Goal: Task Accomplishment & Management: Manage account settings

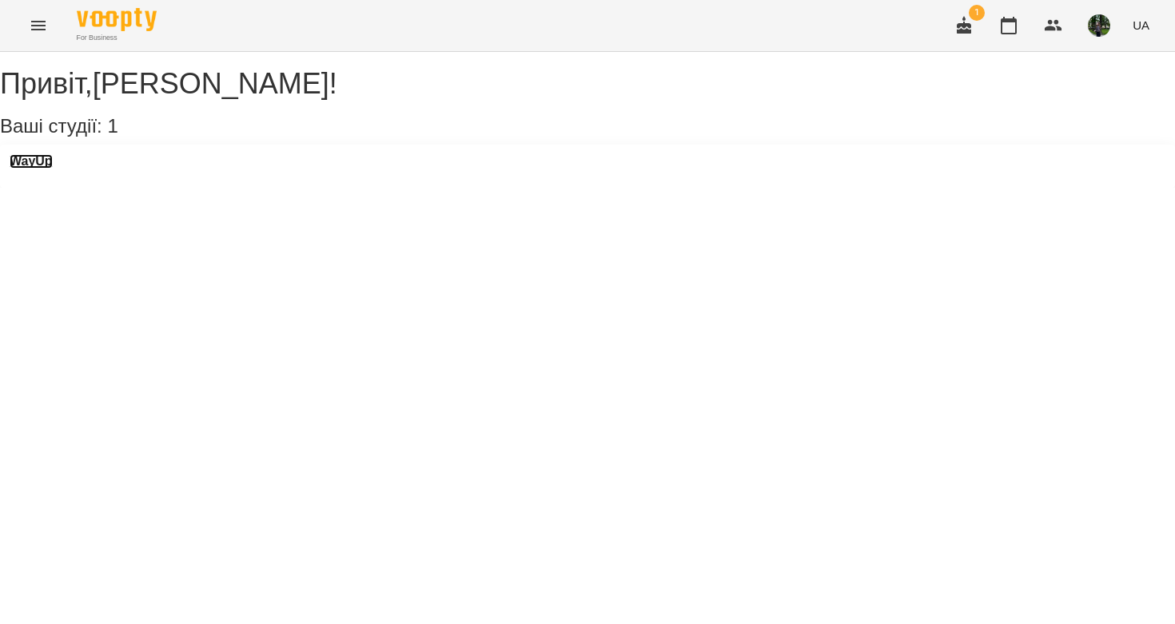
click at [53, 169] on h3 "WayUp" at bounding box center [31, 161] width 43 height 14
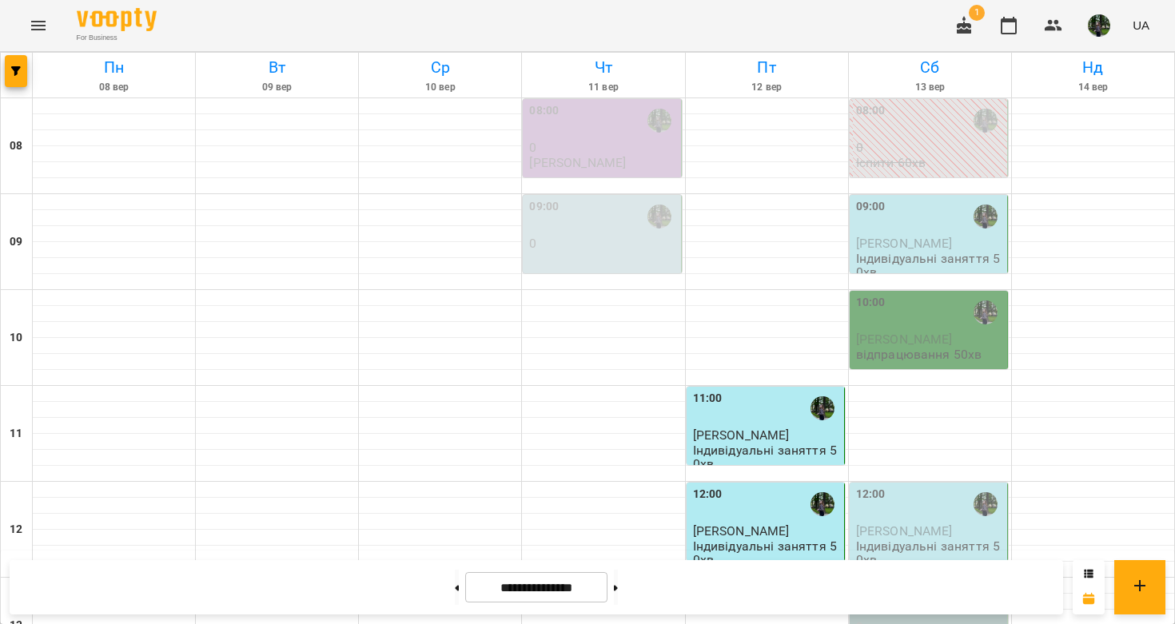
scroll to position [329, 0]
click at [940, 582] on div "13:00" at bounding box center [930, 600] width 148 height 37
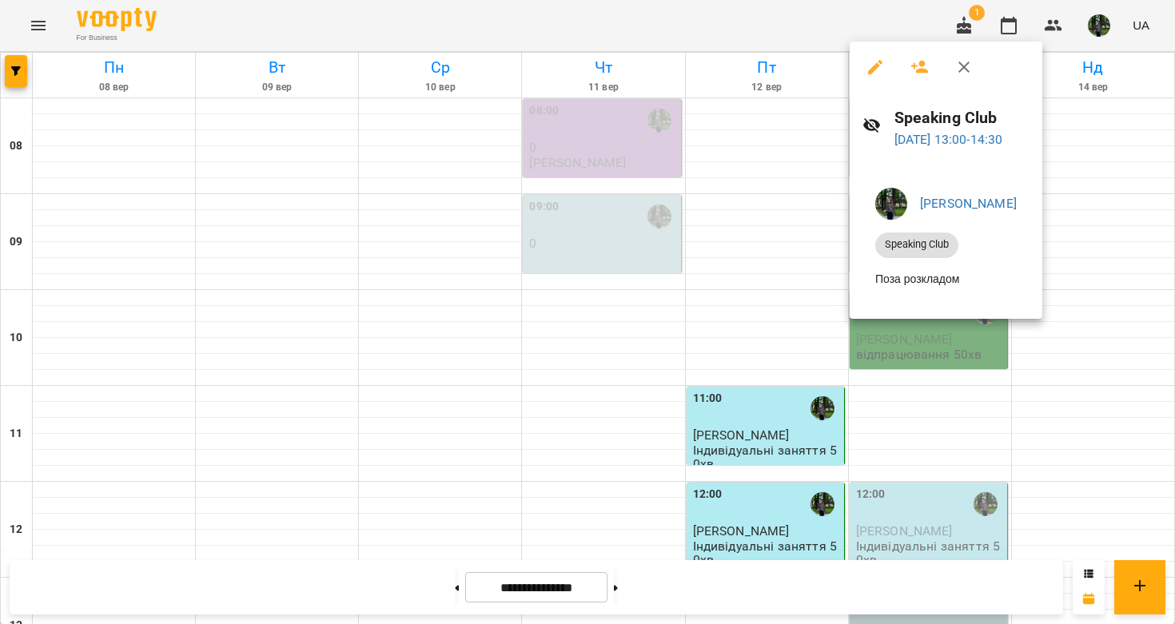
click at [947, 340] on div at bounding box center [587, 312] width 1175 height 624
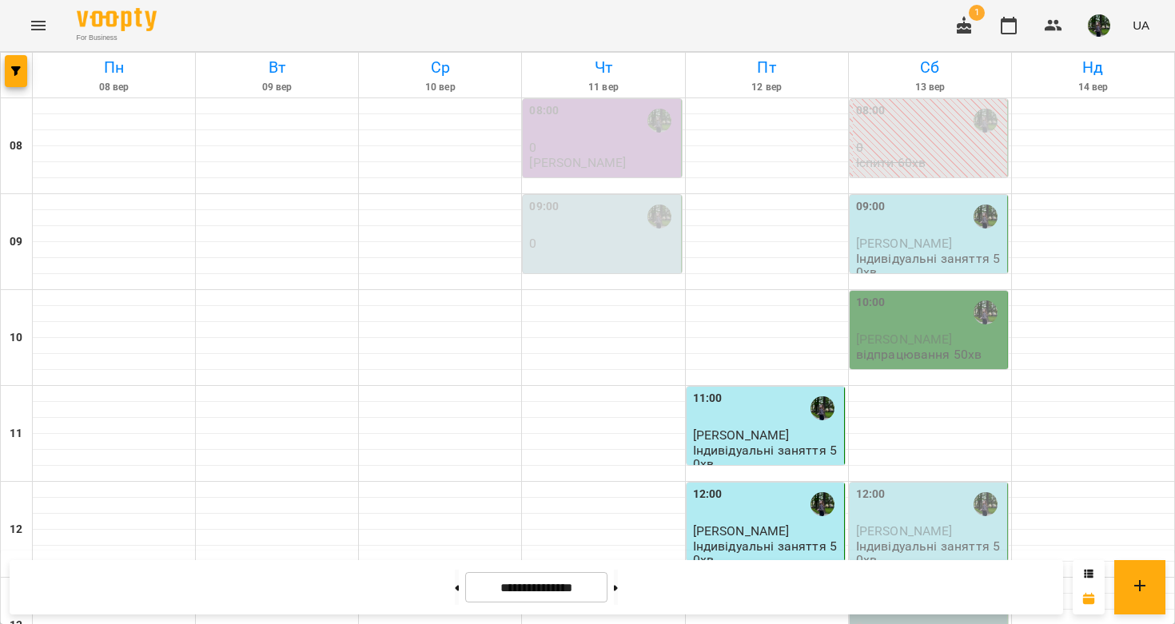
scroll to position [820, 0]
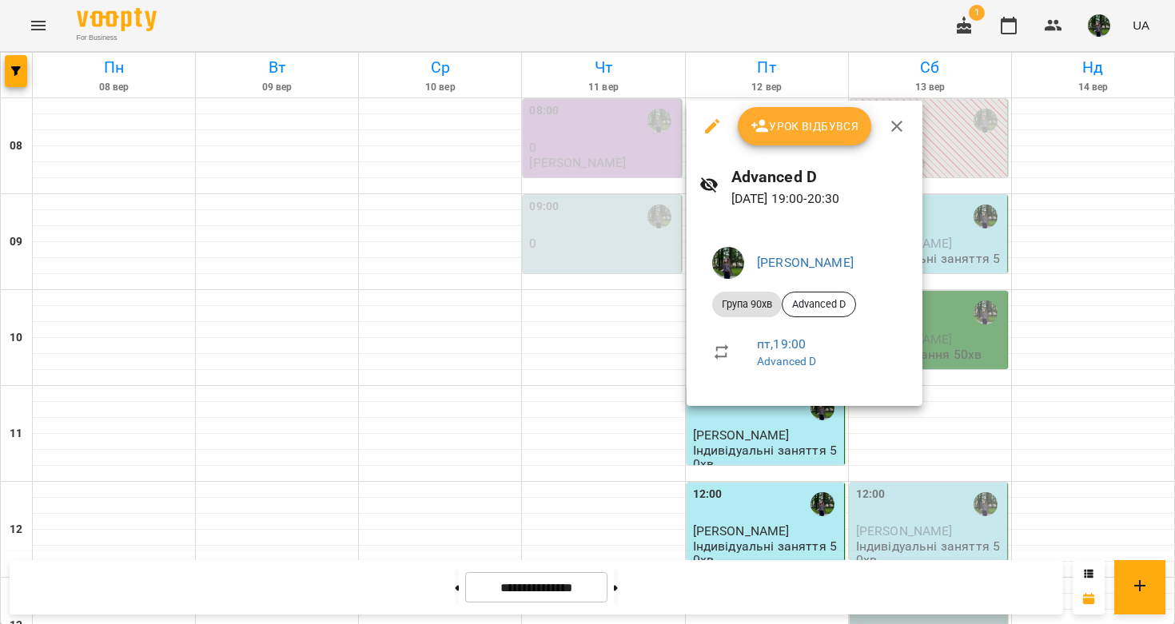
click at [797, 127] on span "Урок відбувся" at bounding box center [805, 126] width 109 height 19
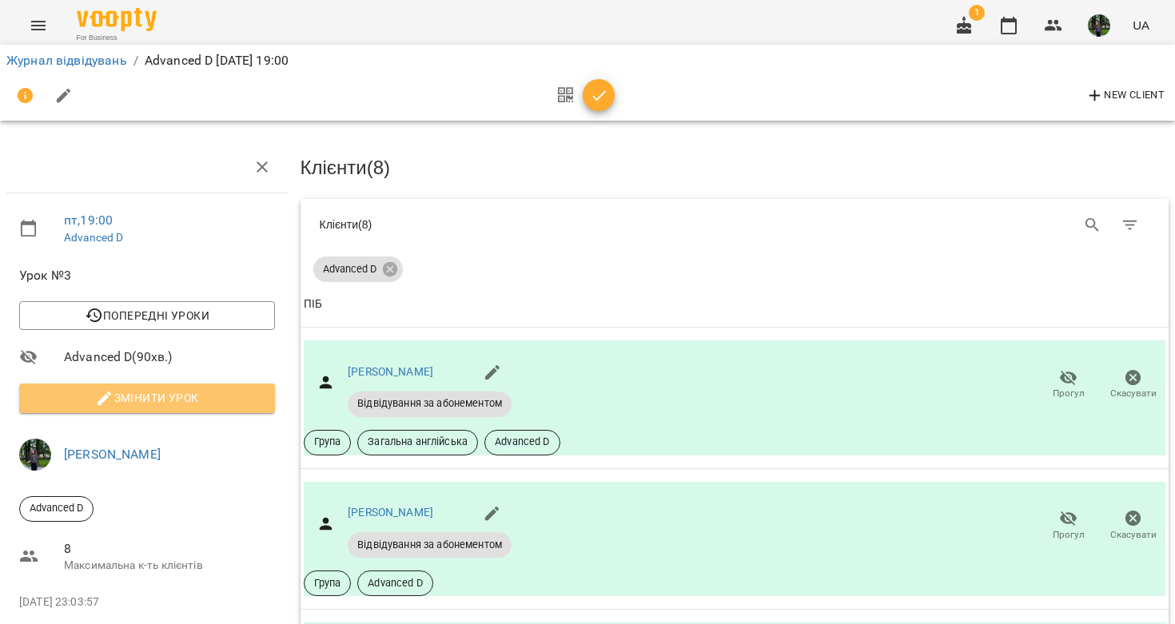
click at [95, 386] on button "Змінити урок" at bounding box center [147, 398] width 256 height 29
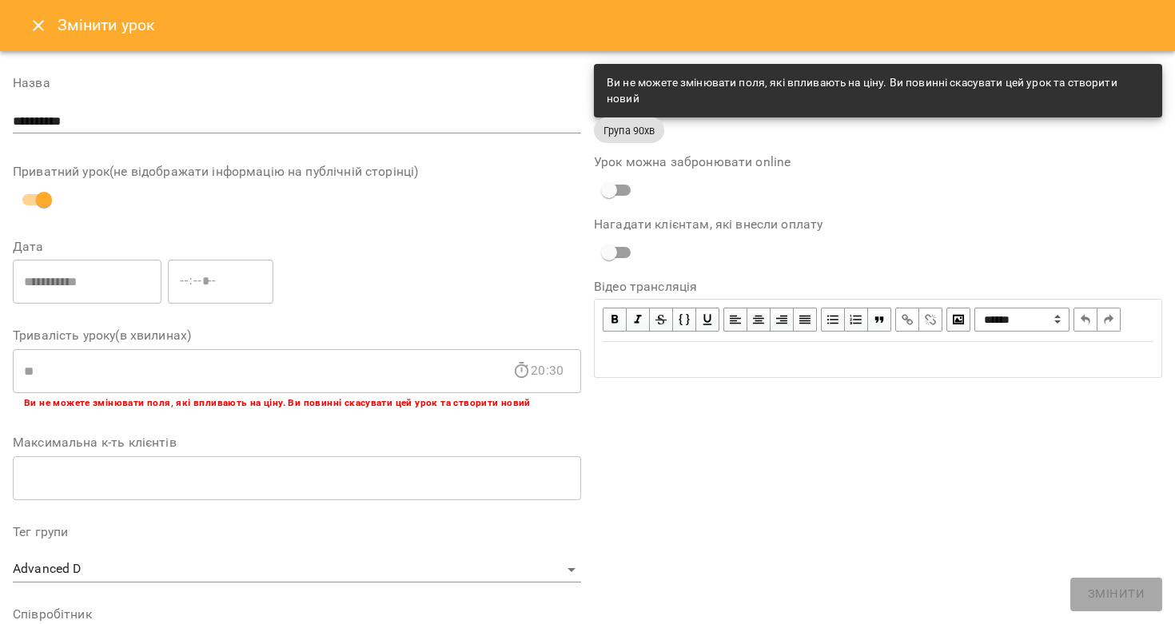
scroll to position [439, 0]
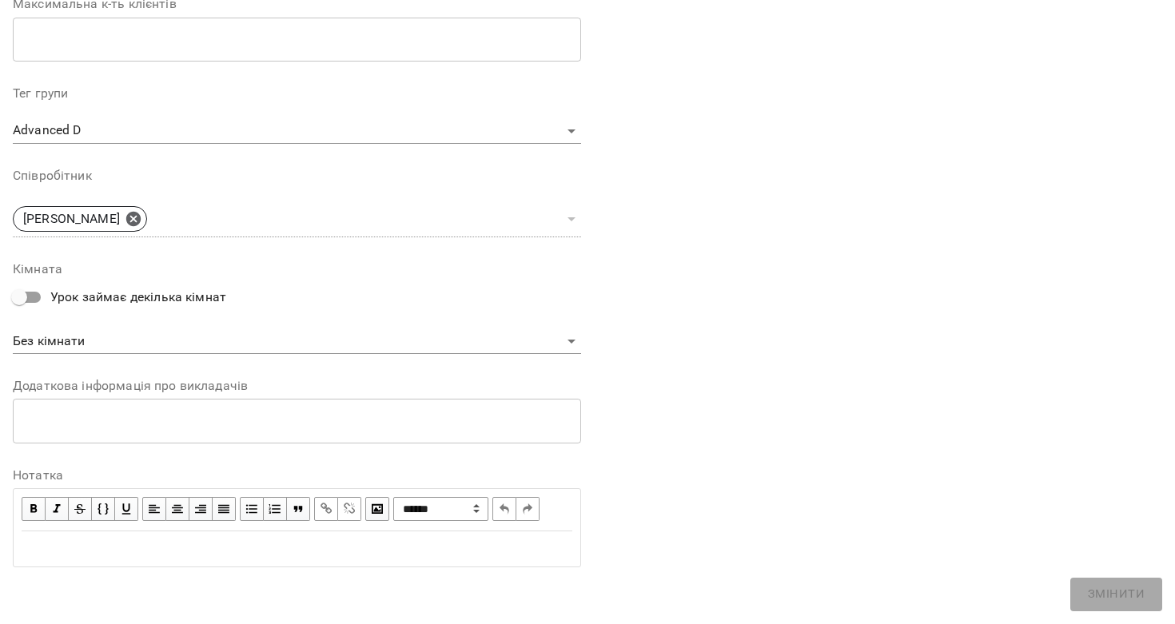
click at [138, 555] on div "Edit text" at bounding box center [297, 549] width 551 height 19
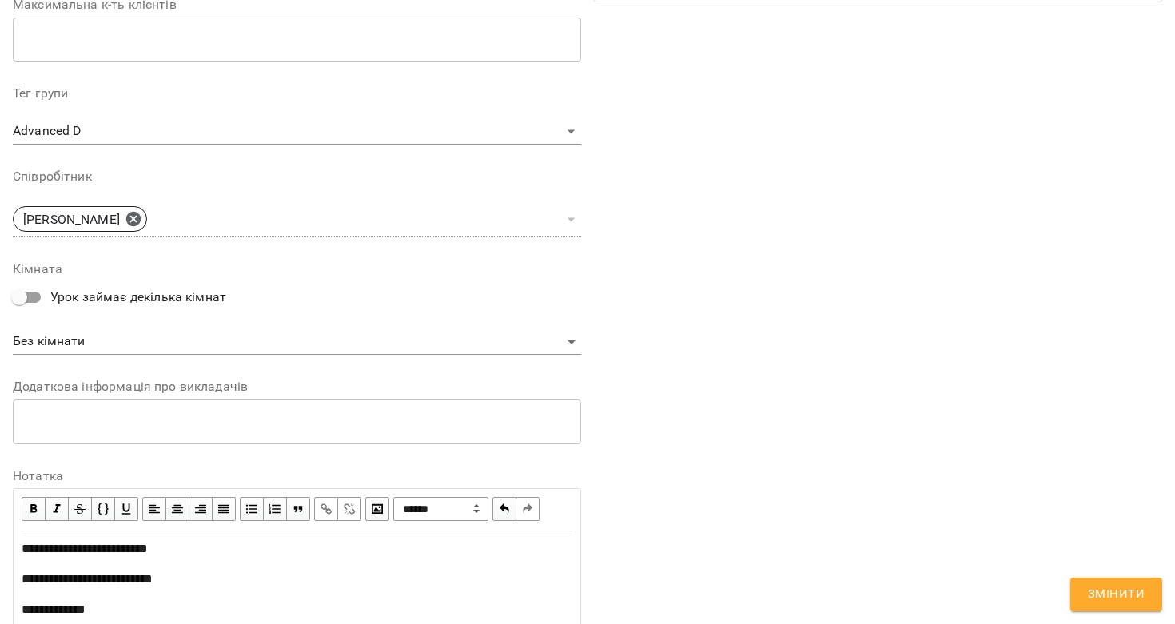
scroll to position [566, 0]
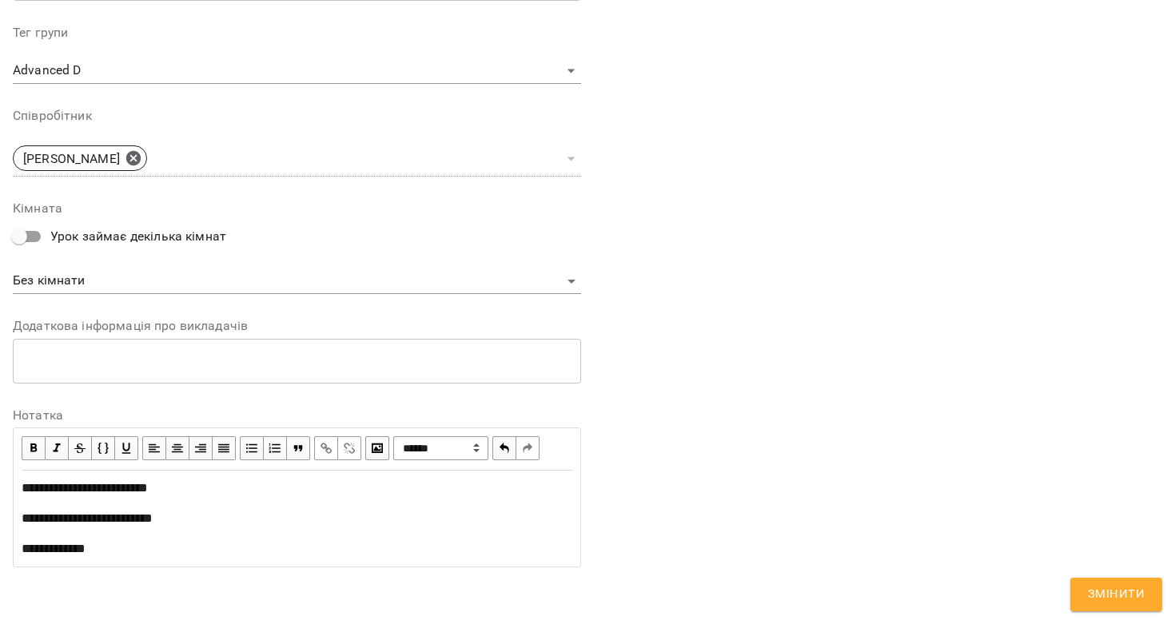
click at [1125, 591] on span "Змінити" at bounding box center [1116, 594] width 57 height 21
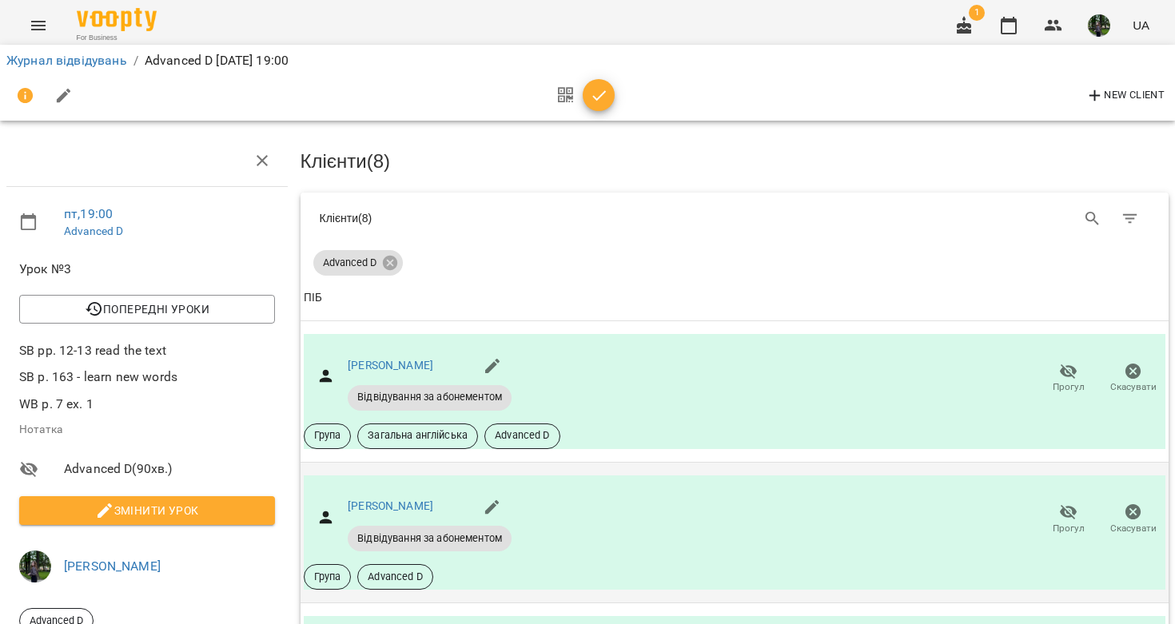
scroll to position [885, 0]
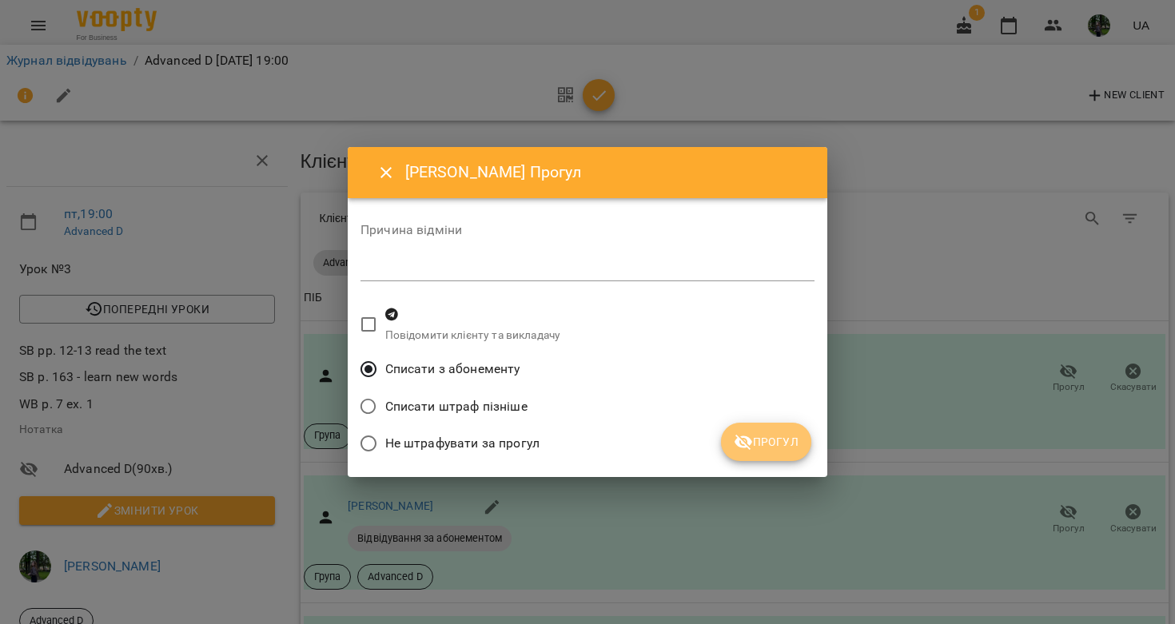
click at [766, 460] on button "Прогул" at bounding box center [766, 442] width 90 height 38
